Goal: Task Accomplishment & Management: Use online tool/utility

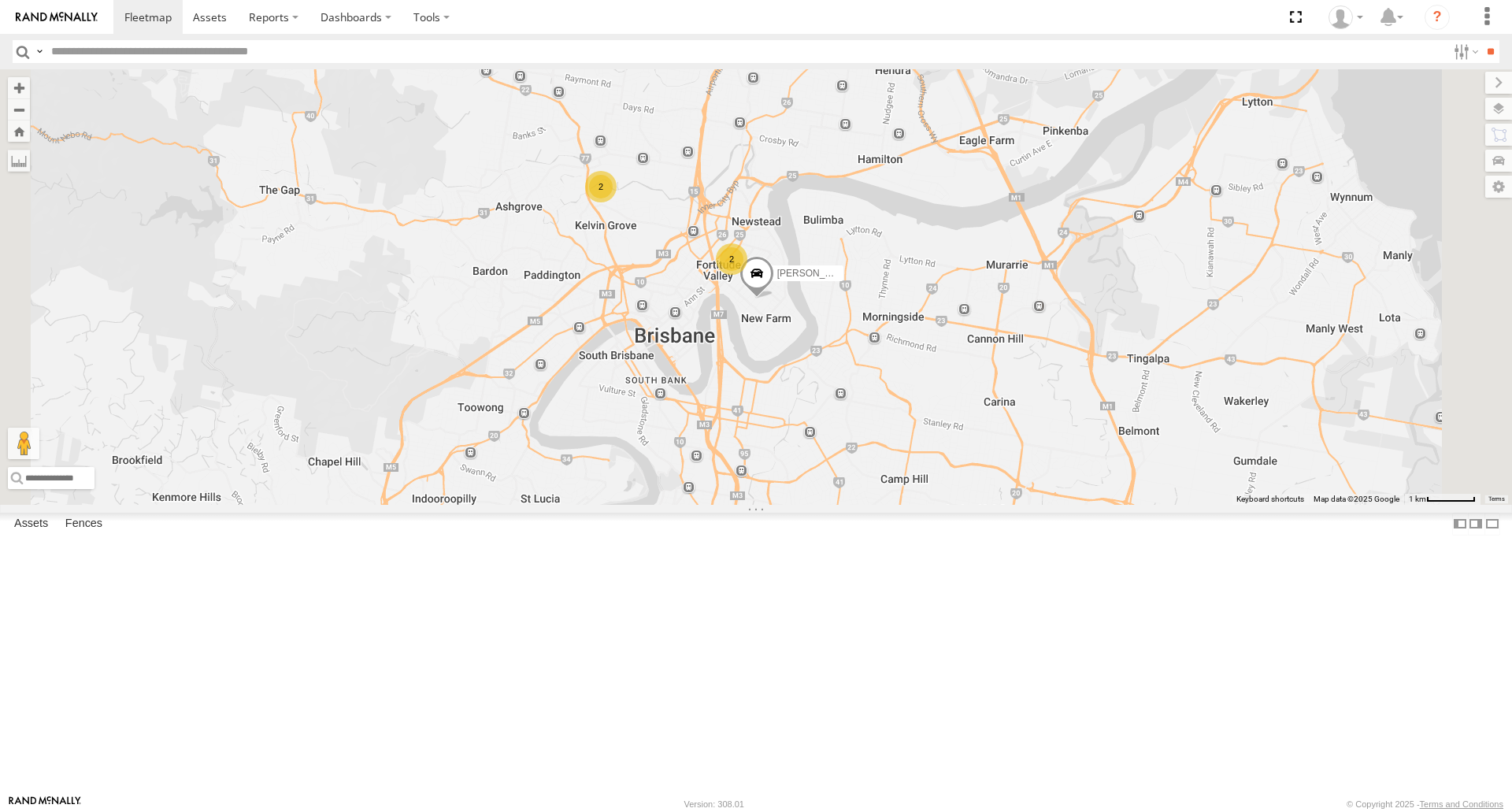
scroll to position [126, 0]
click at [0, 0] on div "All Assets" at bounding box center [0, 0] width 0 height 0
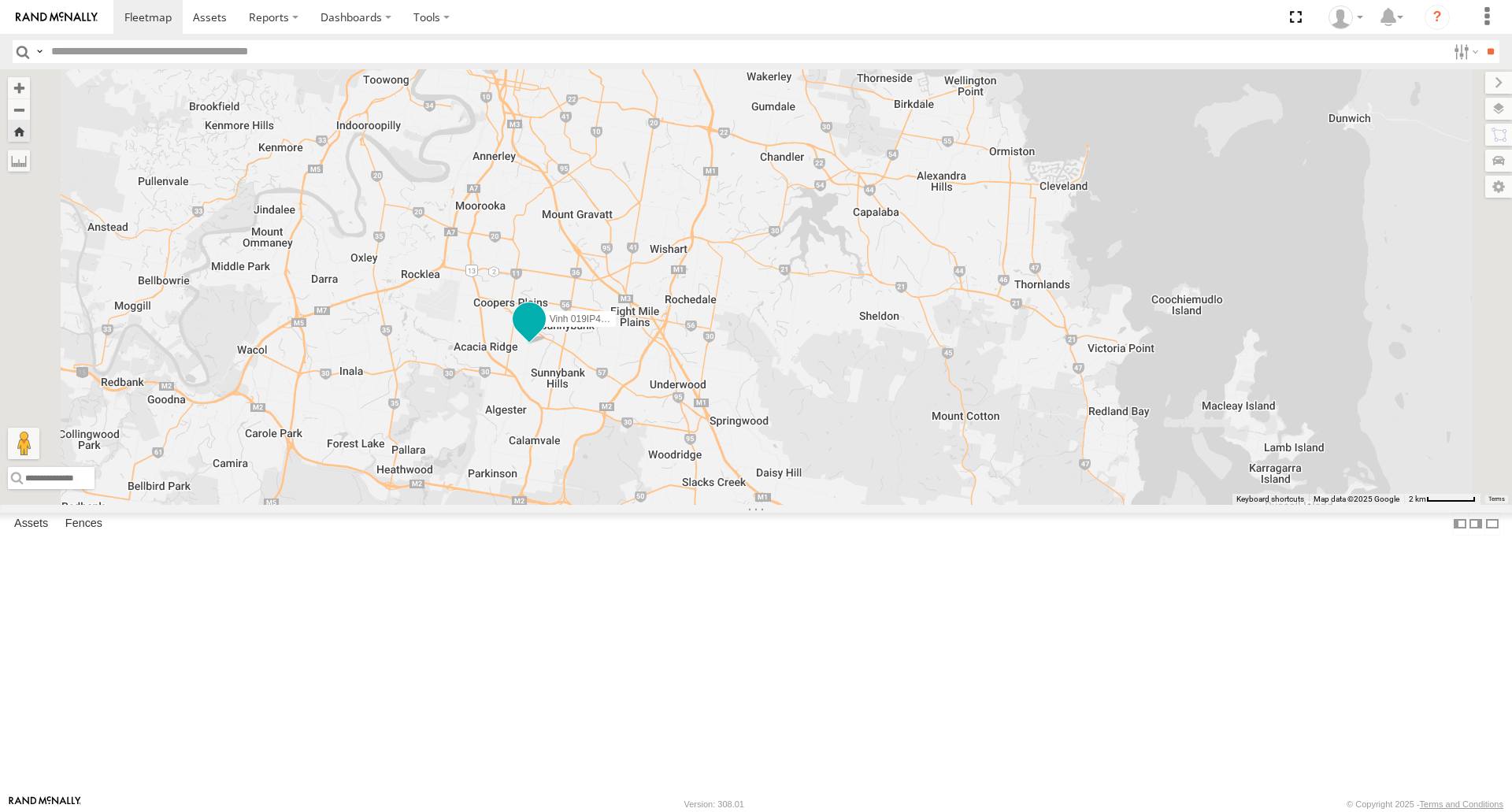
click at [543, 333] on span at bounding box center [529, 318] width 29 height 29
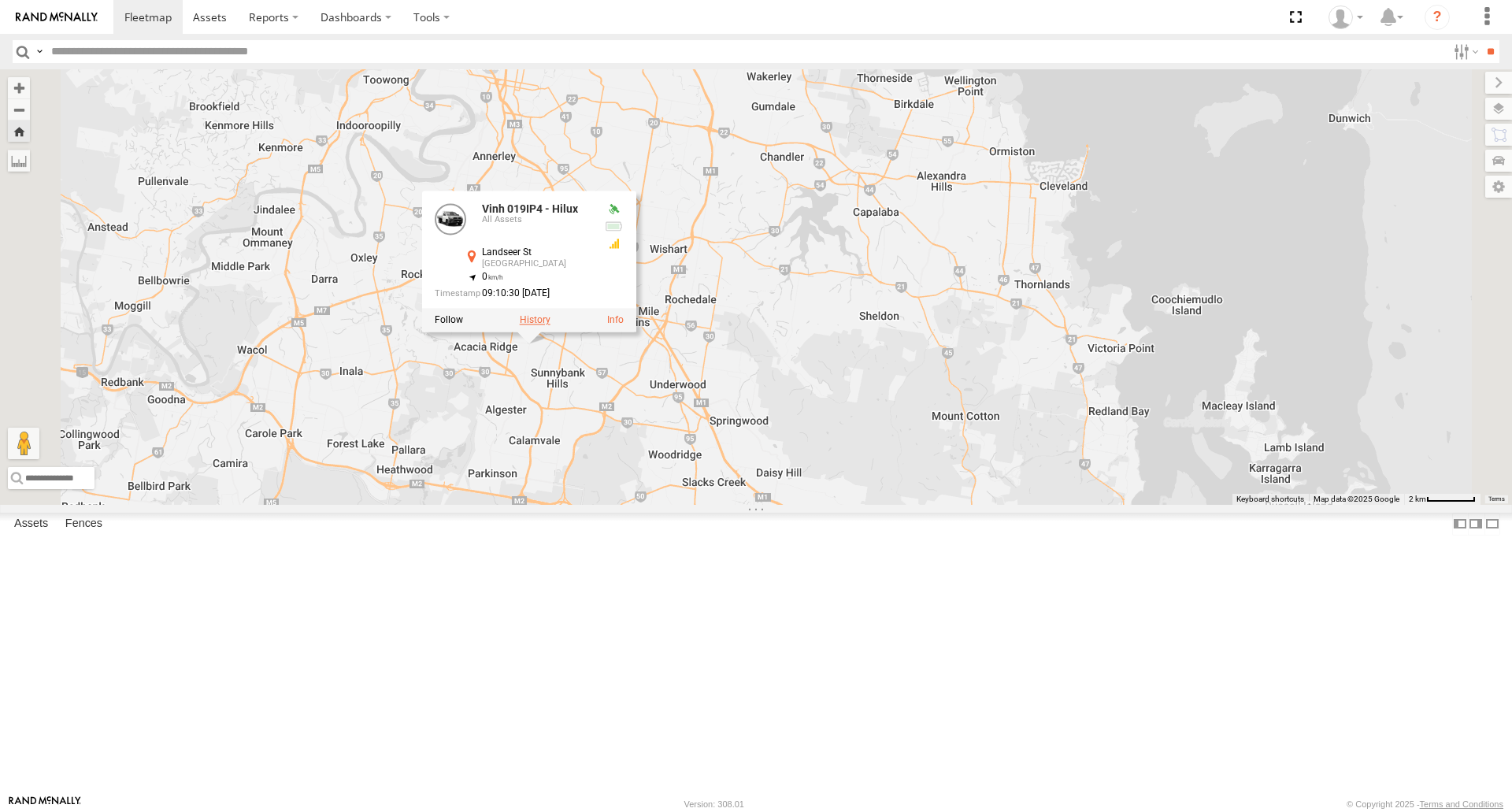
click at [550, 326] on label at bounding box center [535, 320] width 31 height 11
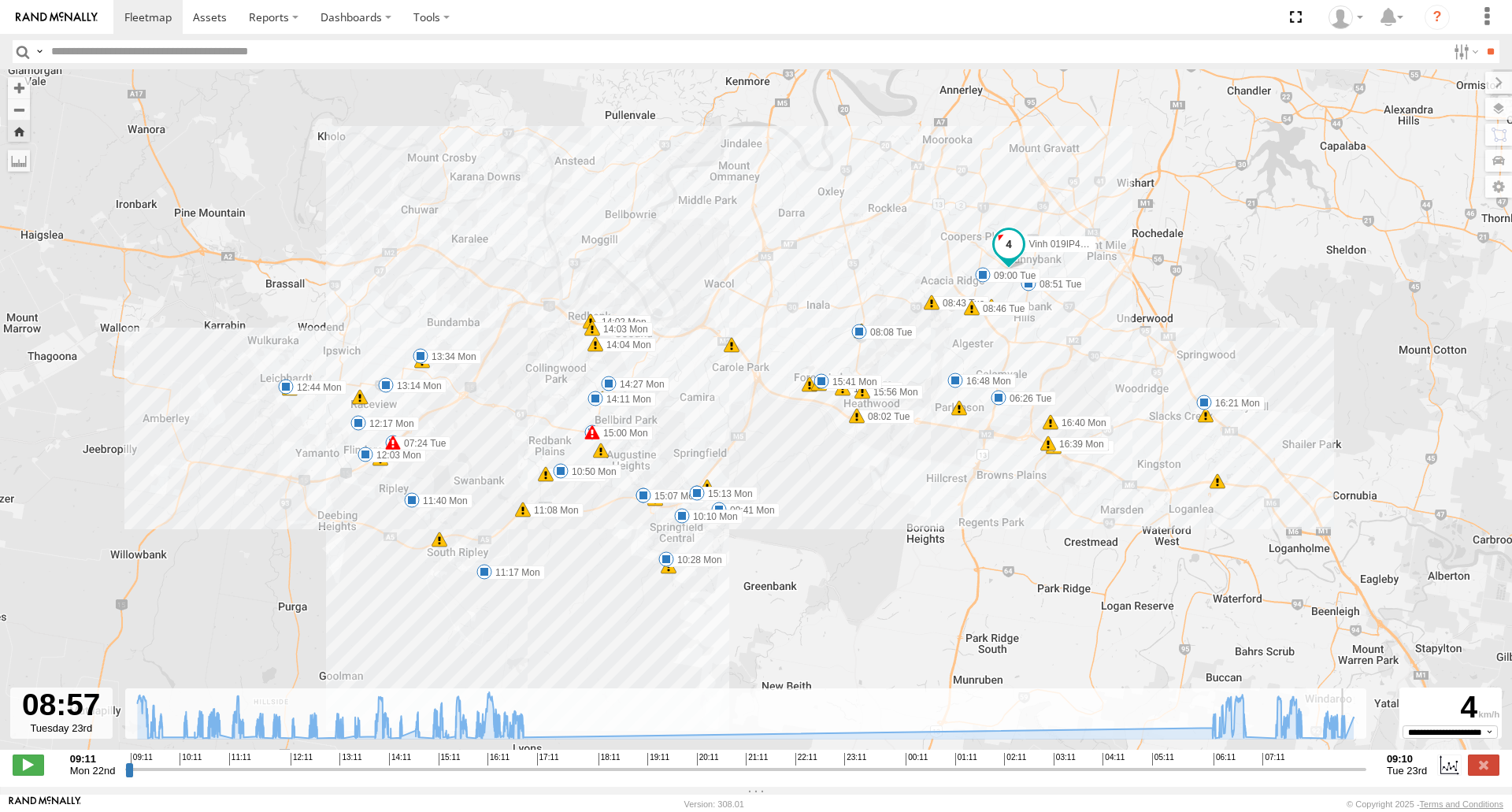
drag, startPoint x: 465, startPoint y: 780, endPoint x: 1350, endPoint y: 807, distance: 885.4
type input "**********"
click at [1351, 776] on input "range" at bounding box center [745, 768] width 1241 height 15
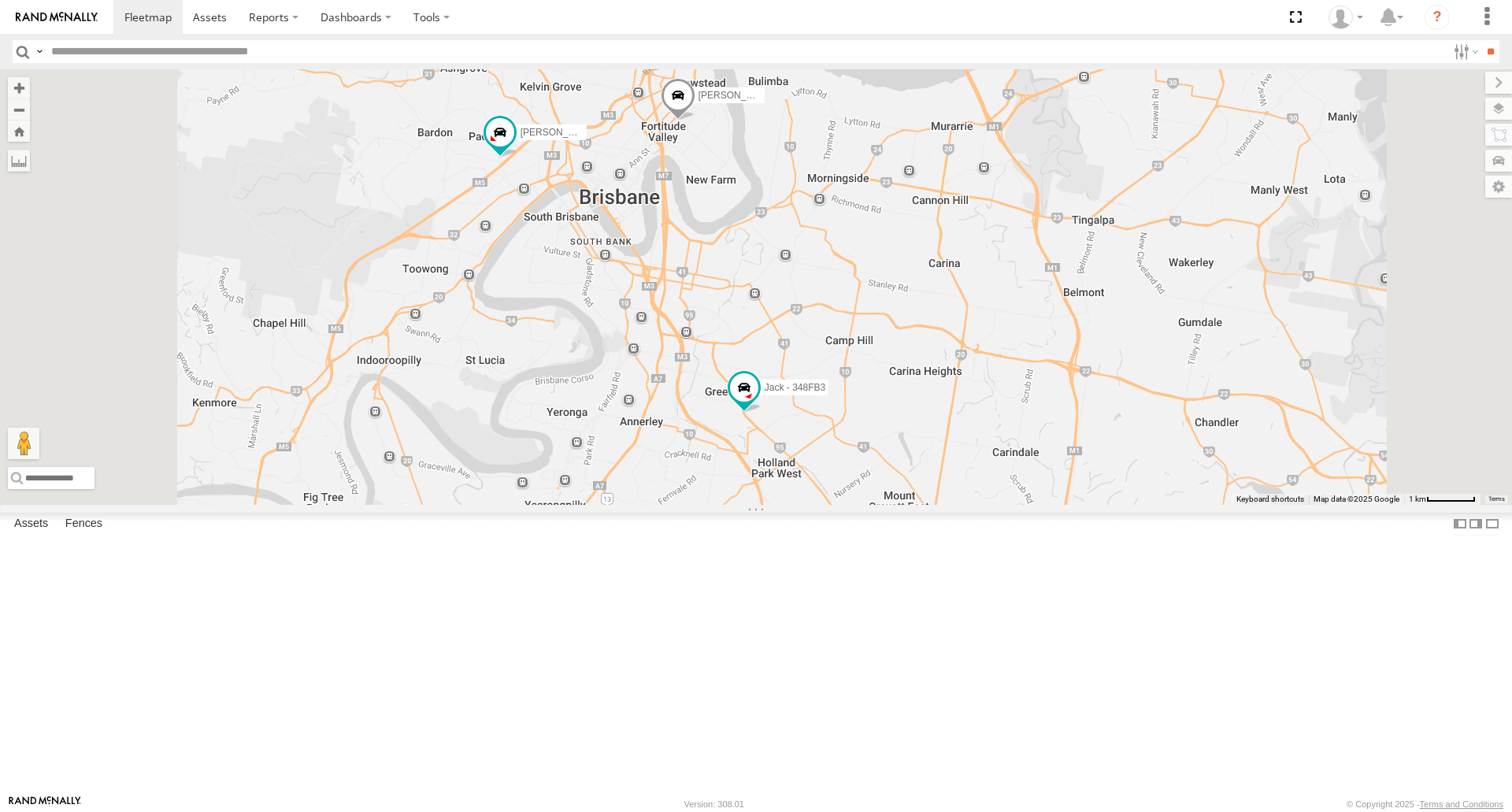
click at [765, 103] on label "[PERSON_NAME]- 817BG4" at bounding box center [725, 95] width 79 height 16
click at [699, 102] on label at bounding box center [683, 97] width 31 height 11
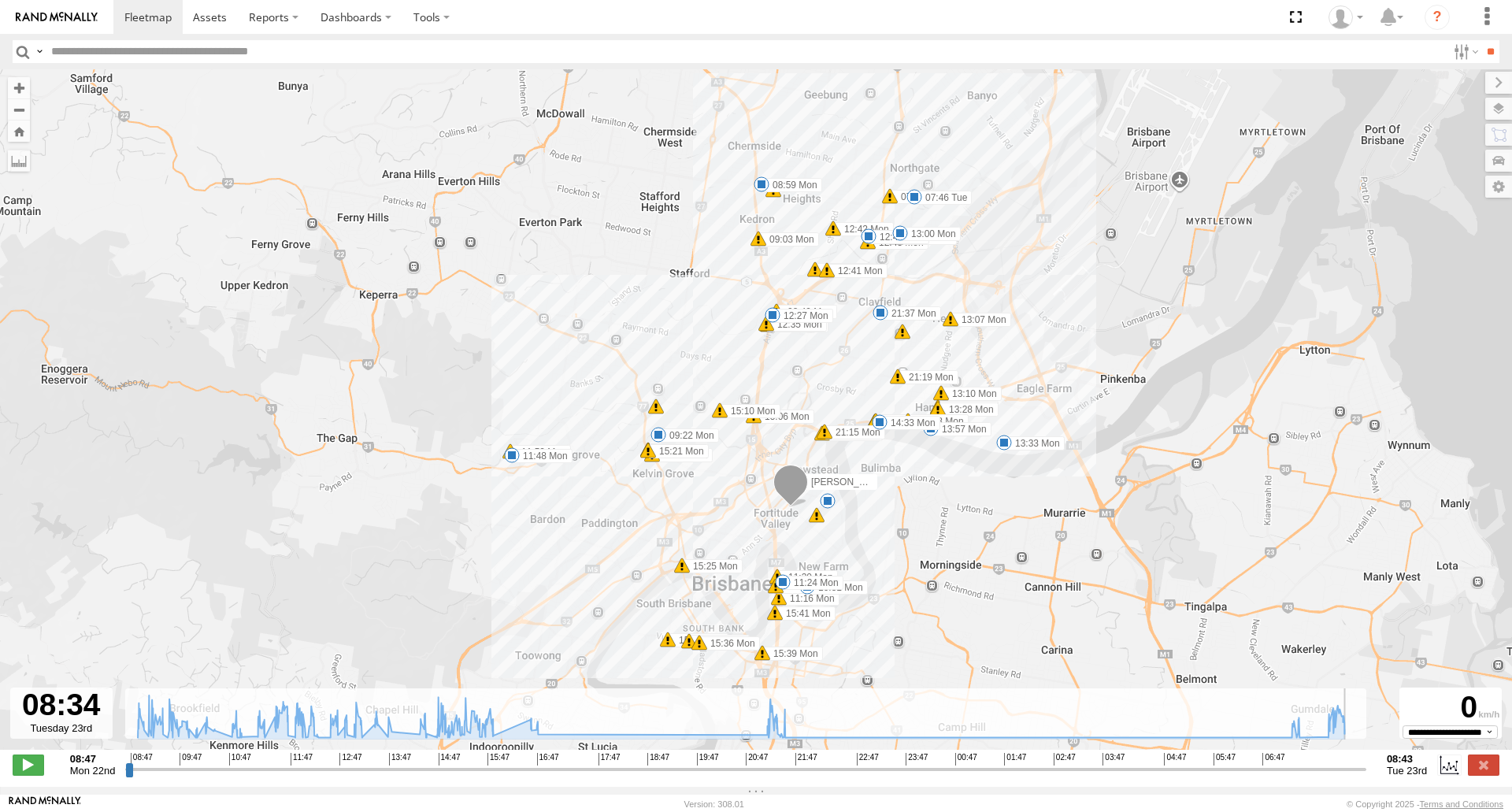
drag, startPoint x: 1200, startPoint y: 780, endPoint x: 1353, endPoint y: 783, distance: 153.0
type input "**********"
click at [1353, 776] on input "range" at bounding box center [745, 768] width 1241 height 15
click at [1482, 771] on label at bounding box center [1483, 765] width 32 height 20
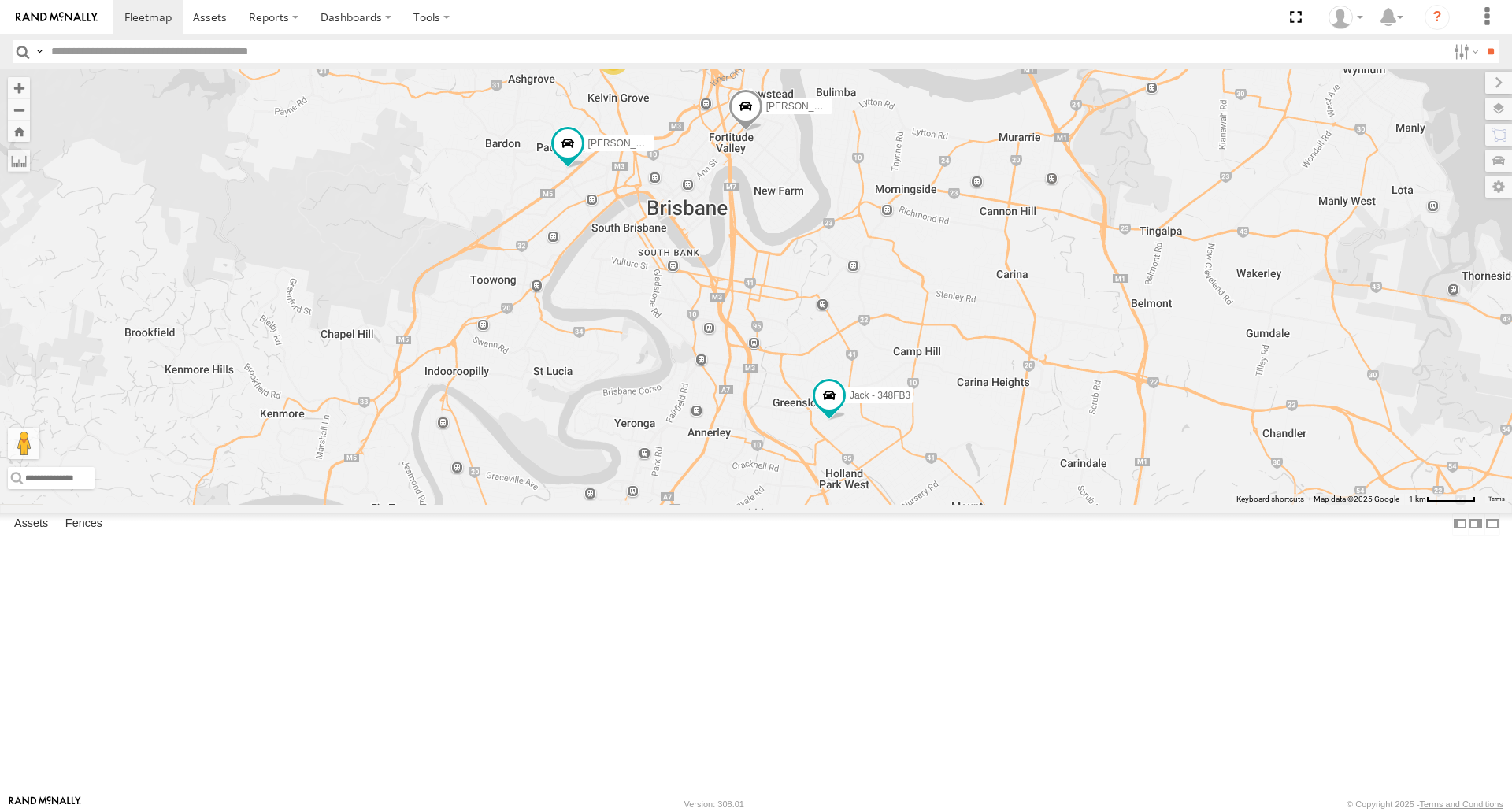
drag, startPoint x: 609, startPoint y: 286, endPoint x: 678, endPoint y: 297, distance: 69.9
click at [678, 297] on div "[PERSON_NAME]- 817BG4 [PERSON_NAME] - 063 EB2 [PERSON_NAME] - 348FB3 2 [PERSON_…" at bounding box center [756, 287] width 1512 height 434
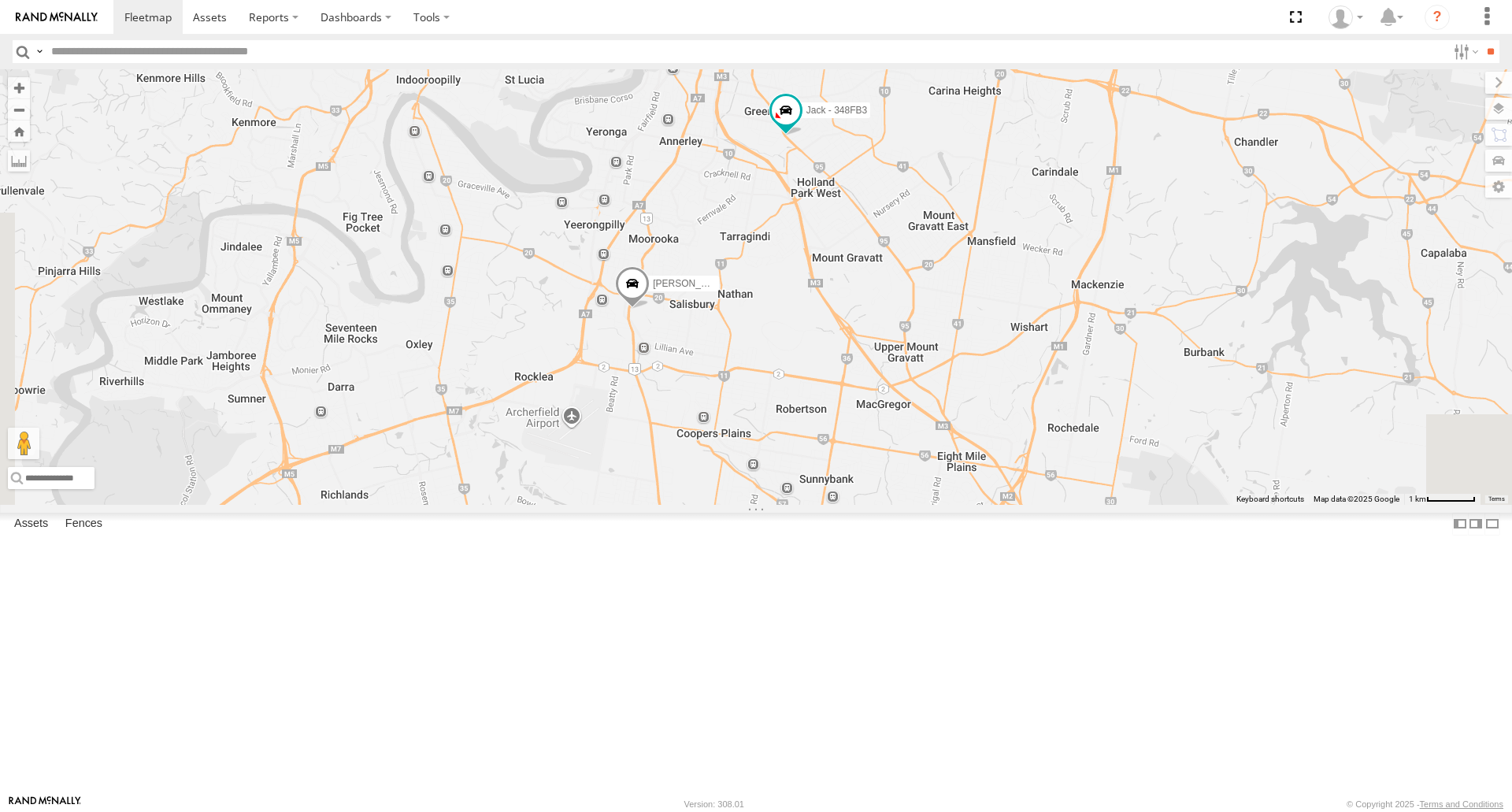
drag, startPoint x: 885, startPoint y: 513, endPoint x: 853, endPoint y: 154, distance: 360.4
click at [853, 154] on div "[PERSON_NAME] - 348FB3 [PERSON_NAME]- 817BG4 [PERSON_NAME] - 017IP4 [PERSON_NAM…" at bounding box center [756, 287] width 1512 height 434
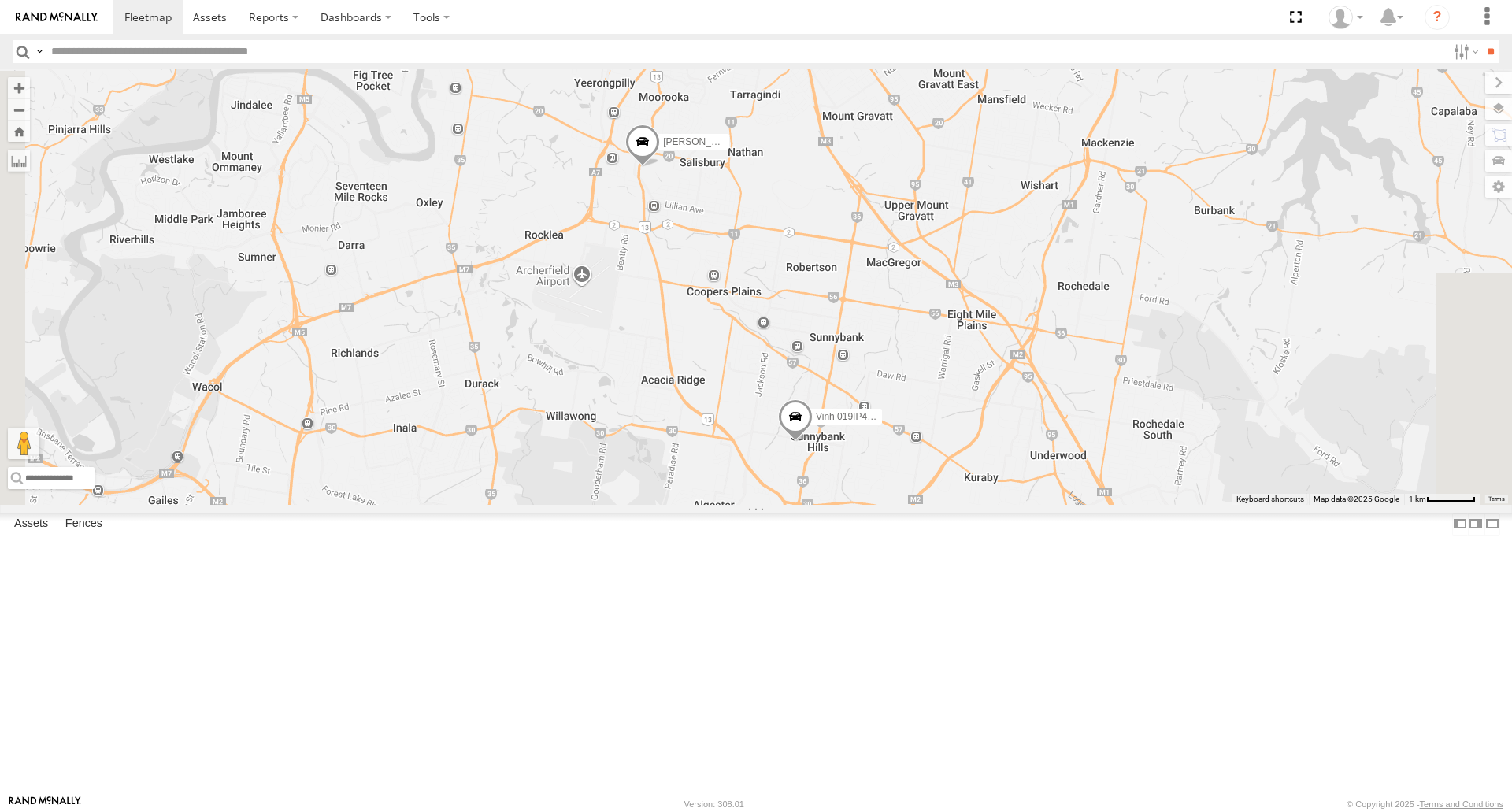
click at [831, 422] on div "[PERSON_NAME] - 348FB3 [PERSON_NAME]- 817BG4 [PERSON_NAME] - 017IP4 [PERSON_NAM…" at bounding box center [756, 287] width 1512 height 434
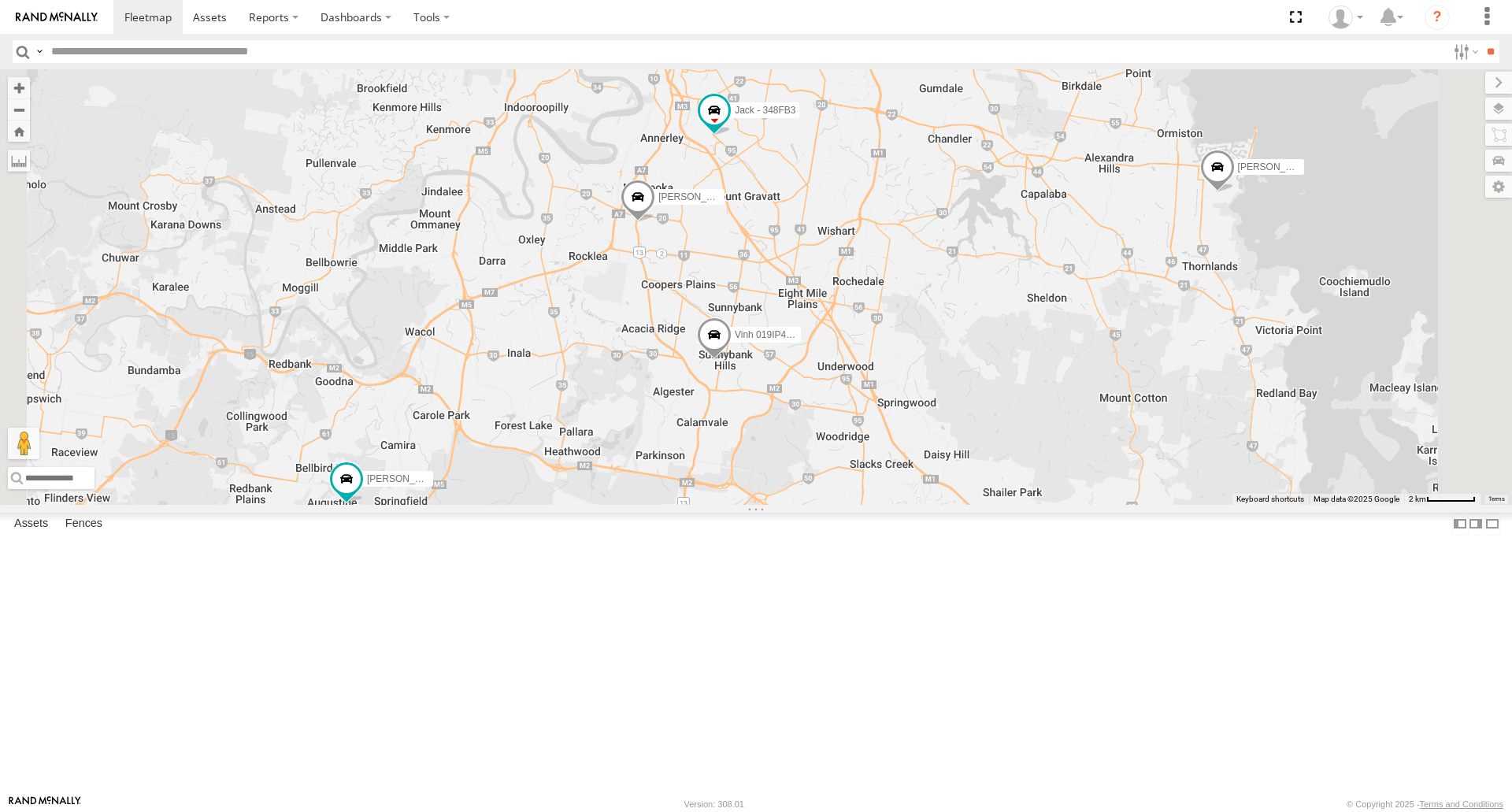
click at [731, 360] on span at bounding box center [714, 339] width 34 height 43
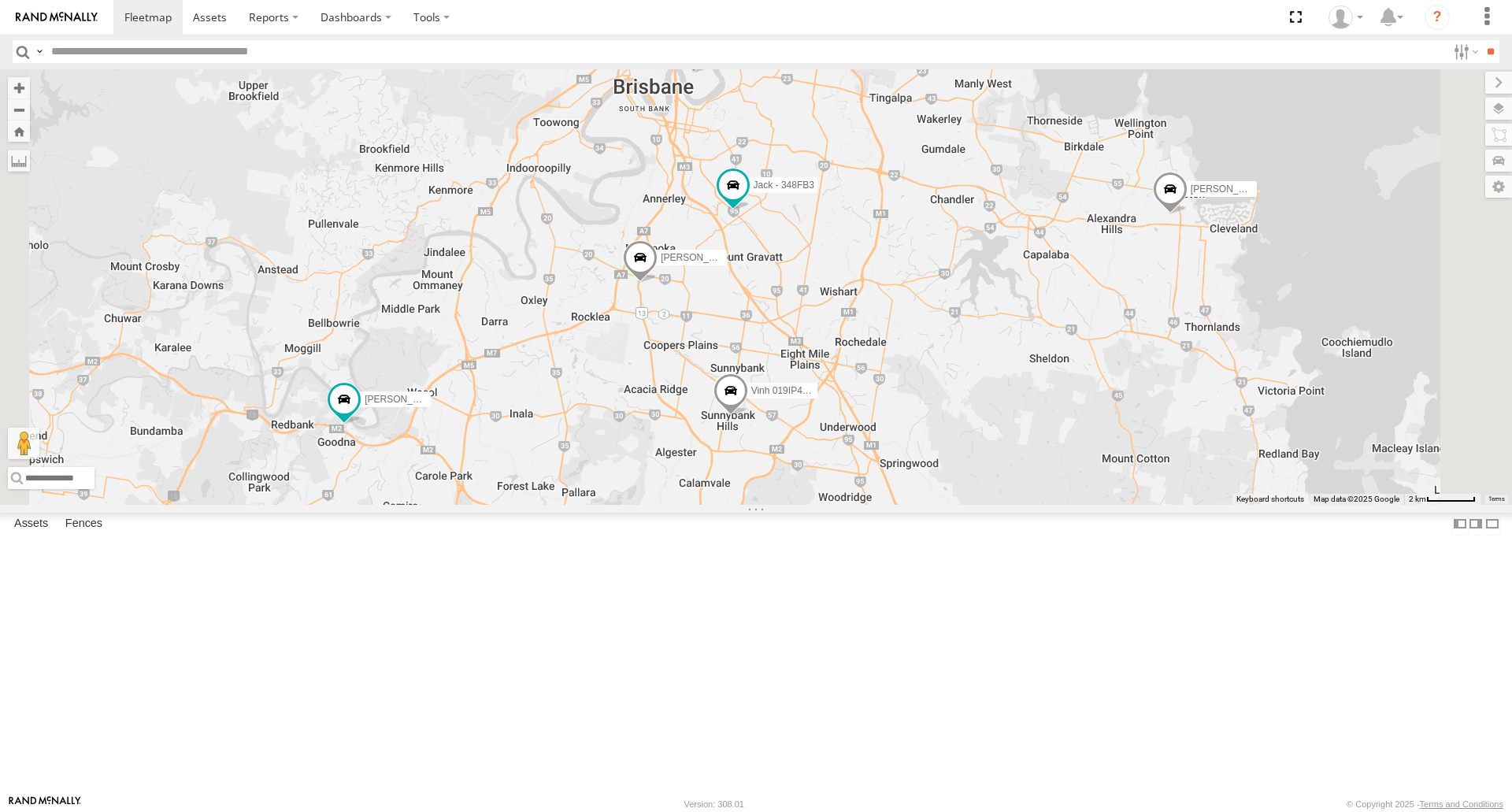
drag, startPoint x: 922, startPoint y: 161, endPoint x: 921, endPoint y: 240, distance: 79.0
click at [926, 235] on div "[PERSON_NAME] B - Corolla [PERSON_NAME] - 348FB3 [PERSON_NAME]- 817BG4 [PERSON_…" at bounding box center [756, 287] width 1512 height 434
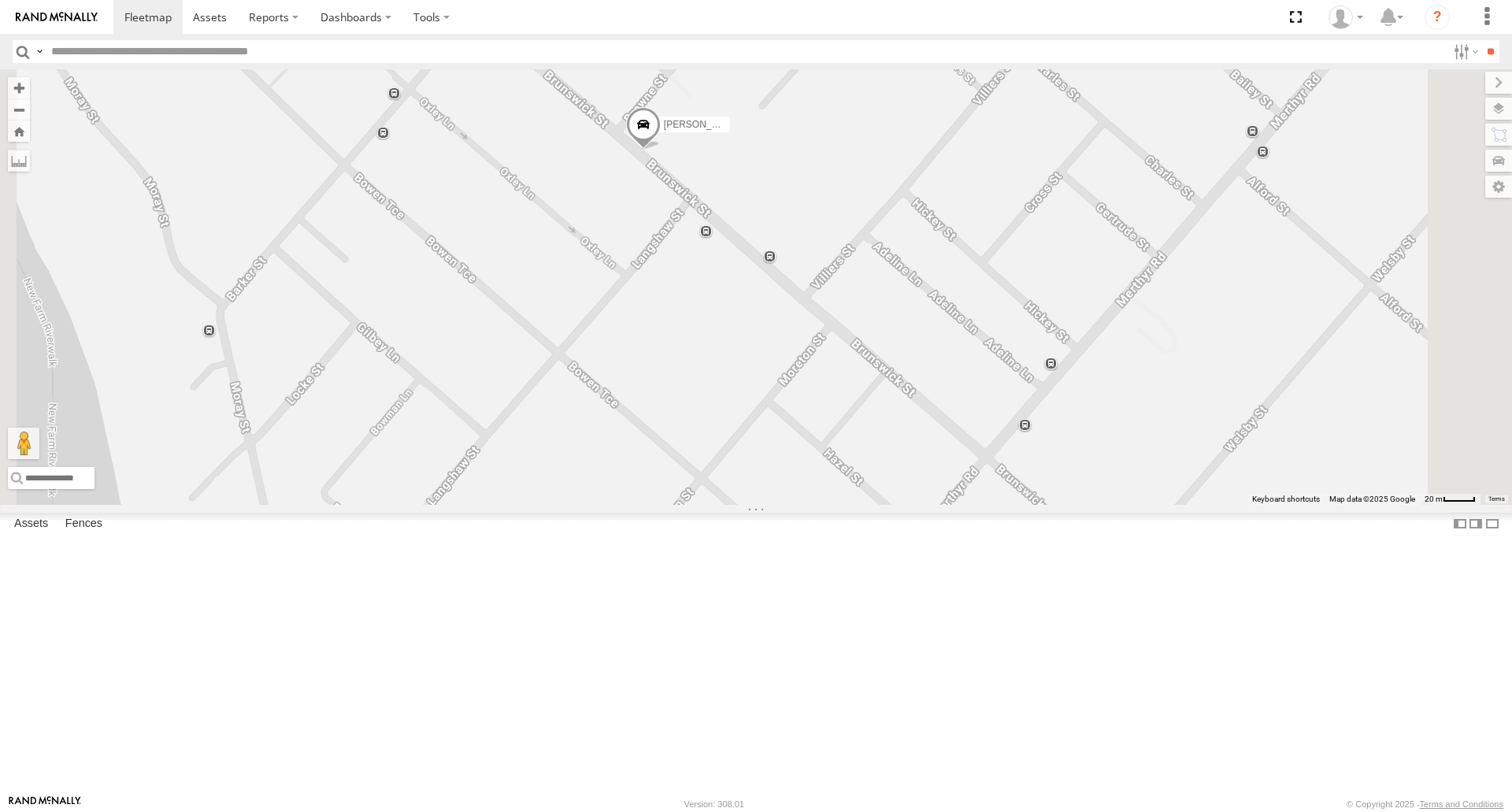
click at [661, 150] on span at bounding box center [642, 129] width 34 height 43
drag, startPoint x: 864, startPoint y: 379, endPoint x: 794, endPoint y: 422, distance: 82.2
click at [875, 421] on div "[PERSON_NAME]- 817BG4 [PERSON_NAME]- 817BG4 All Assets [GEOGRAPHIC_DATA] -27.46…" at bounding box center [756, 287] width 1512 height 434
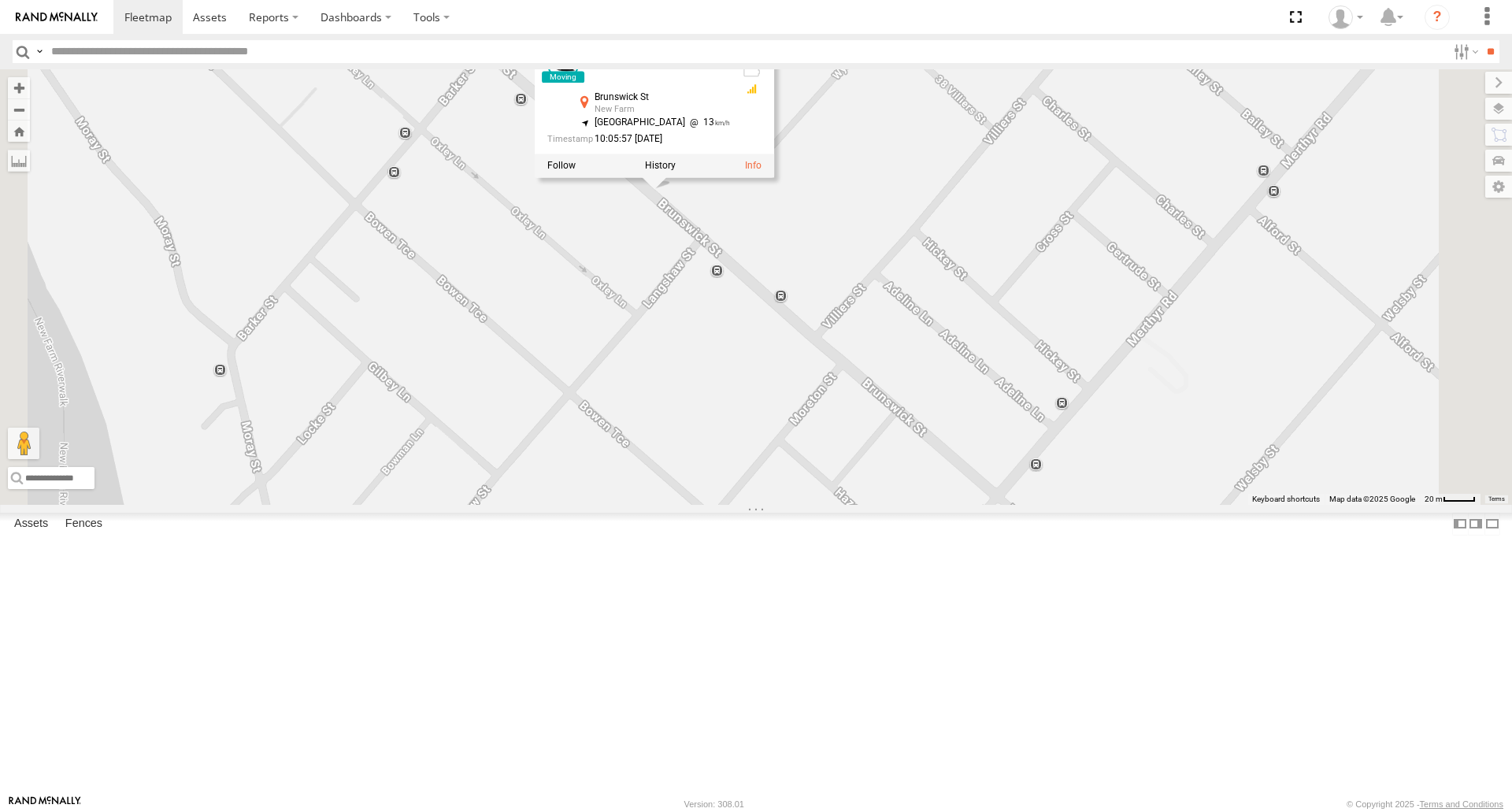
click at [833, 504] on div "[PERSON_NAME]- 817BG4 [PERSON_NAME]- 817BG4 All Assets [GEOGRAPHIC_DATA] -27.46…" at bounding box center [756, 287] width 1512 height 434
